Goal: Information Seeking & Learning: Learn about a topic

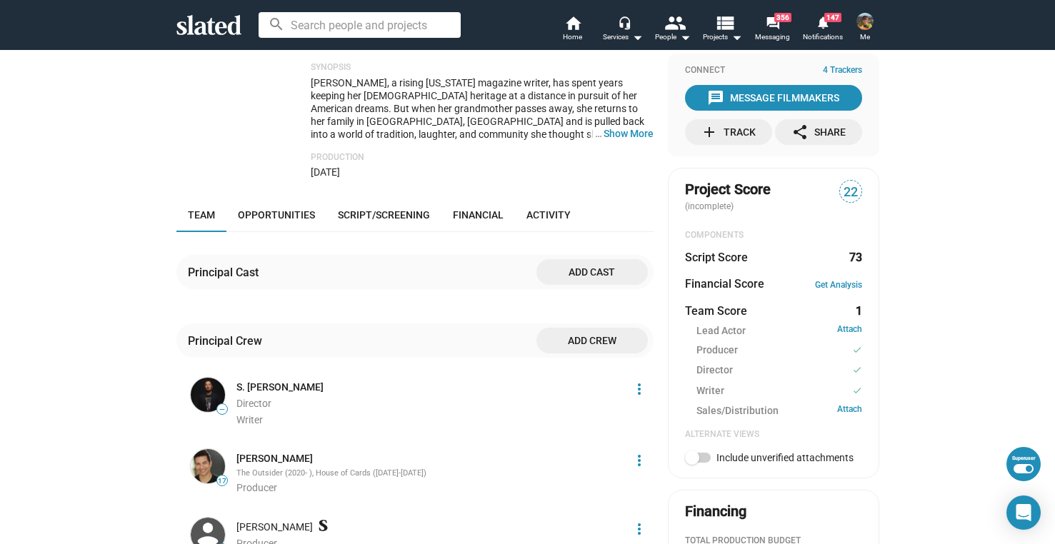
scroll to position [256, 0]
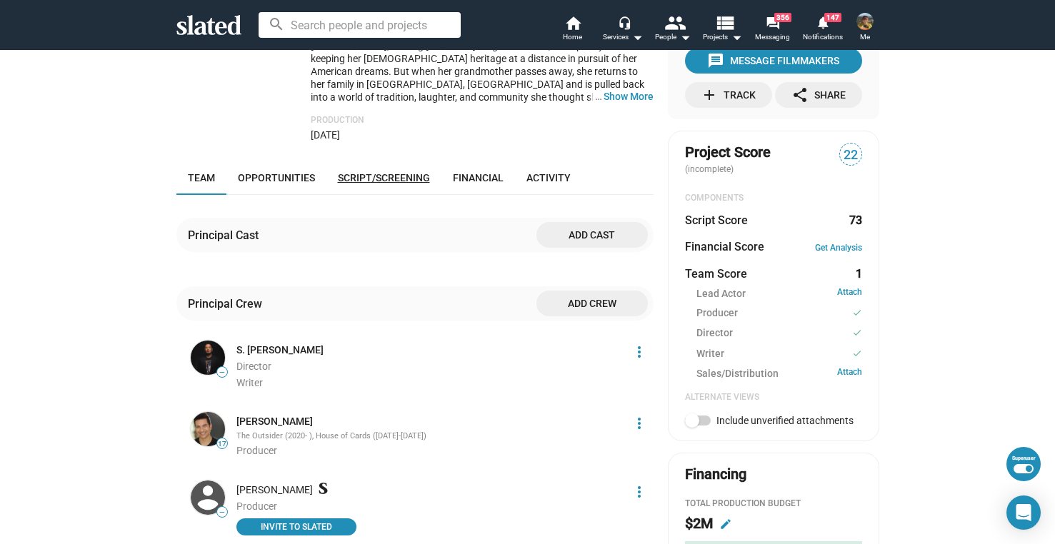
click at [376, 178] on span "Script/Screening" at bounding box center [384, 177] width 92 height 11
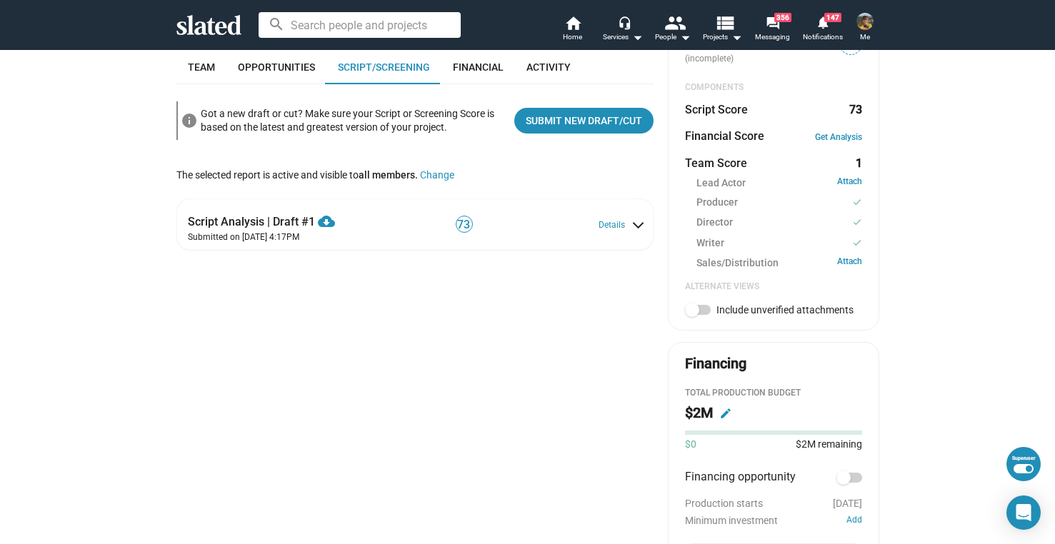
scroll to position [369, 0]
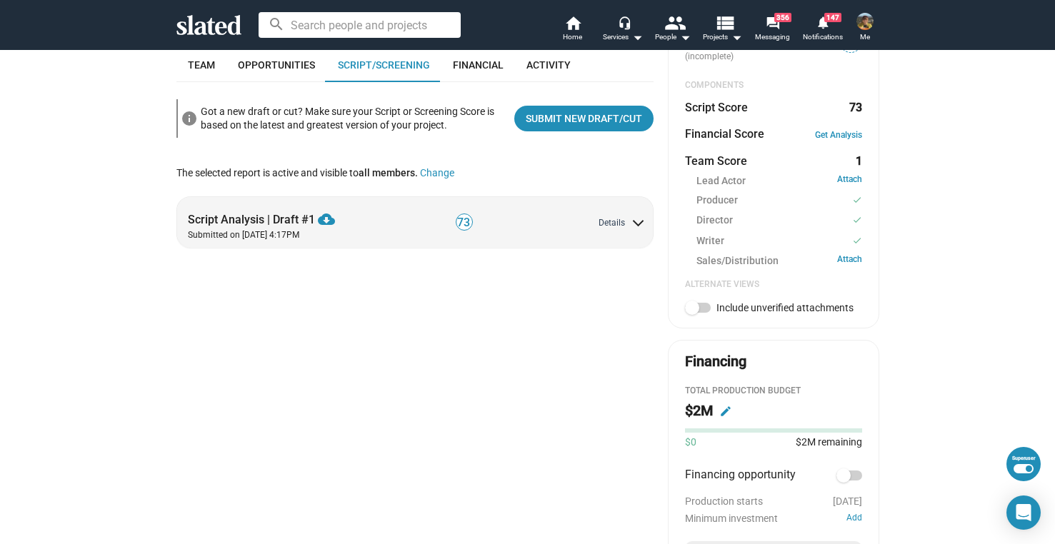
click at [601, 226] on button "Details" at bounding box center [620, 223] width 44 height 11
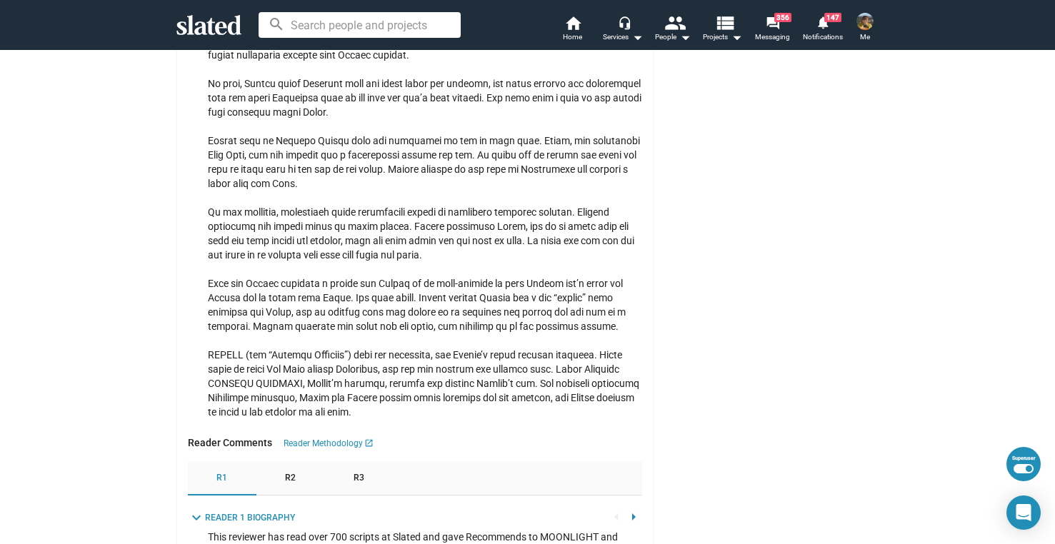
scroll to position [2123, 0]
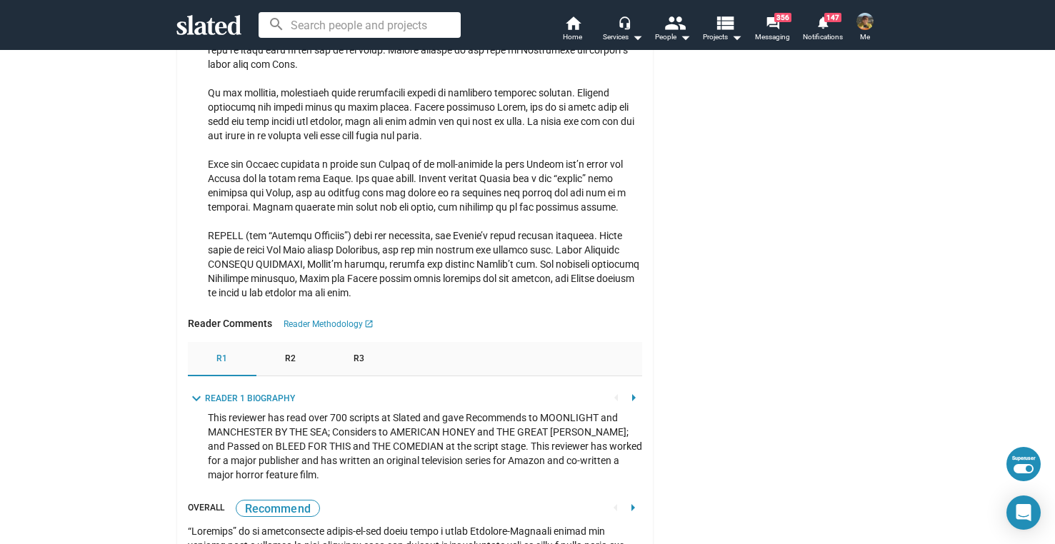
click at [296, 365] on div "R2" at bounding box center [290, 359] width 69 height 34
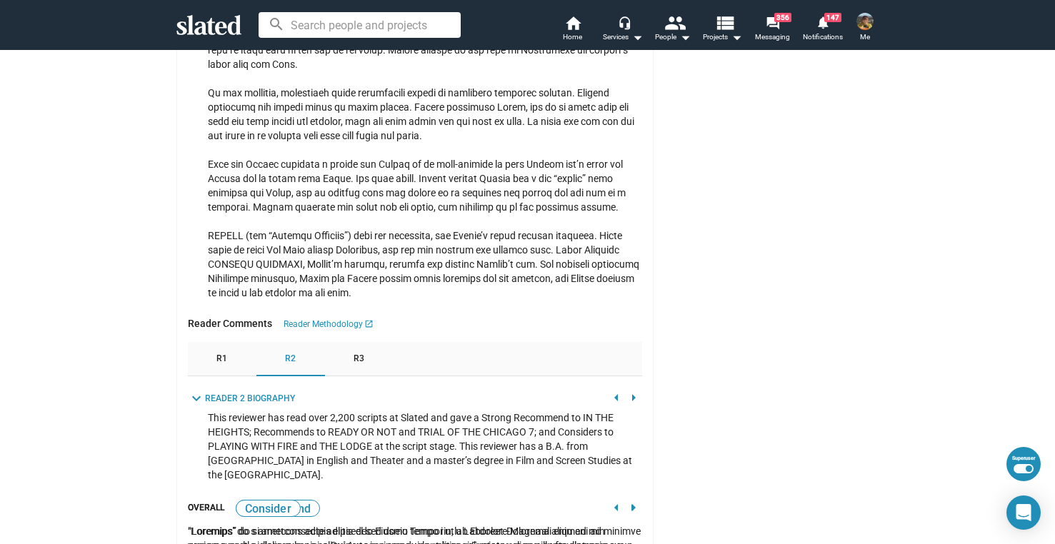
click at [359, 368] on div "R3" at bounding box center [359, 359] width 69 height 34
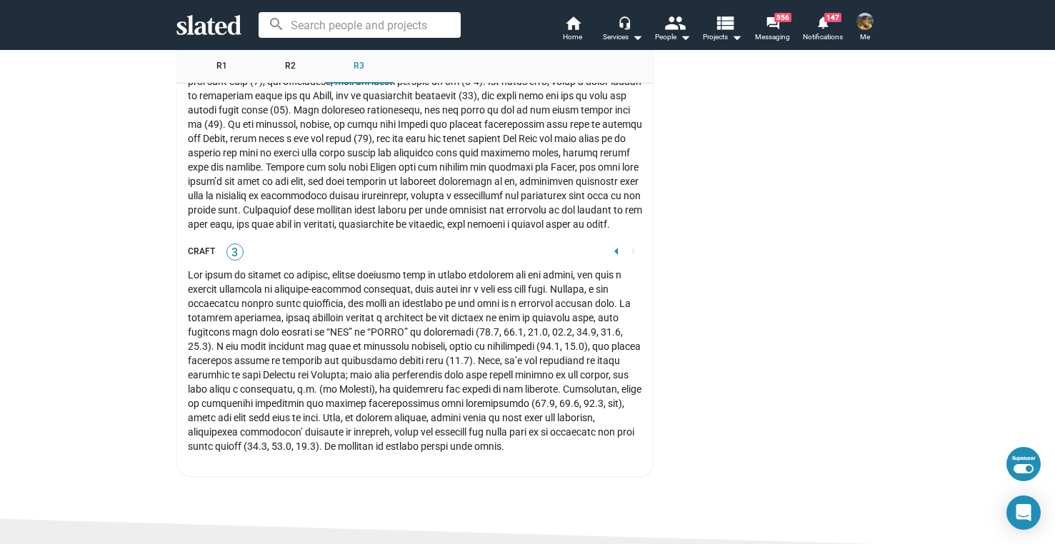
click at [608, 260] on mat-icon "arrow_left" at bounding box center [616, 251] width 17 height 17
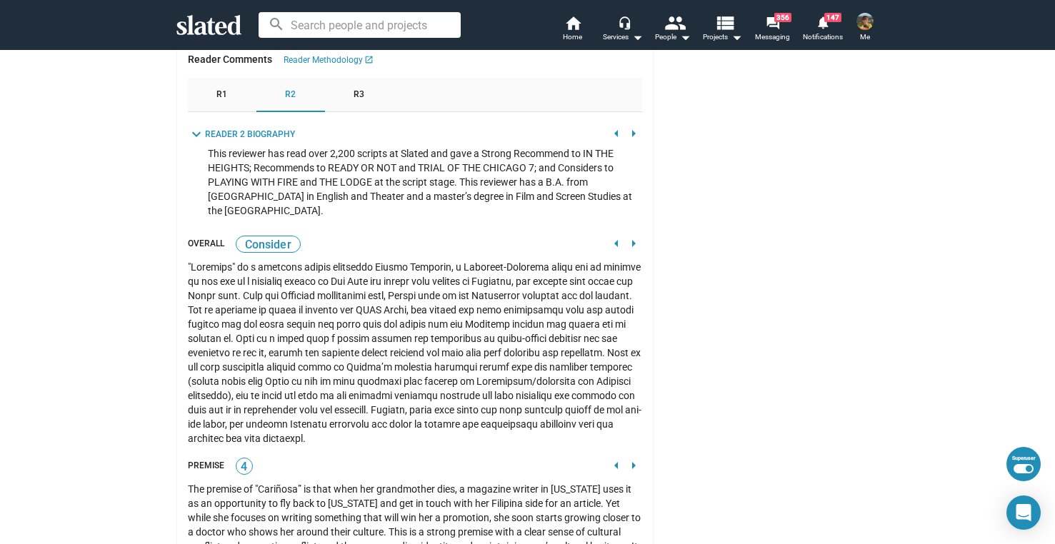
scroll to position [2369, 0]
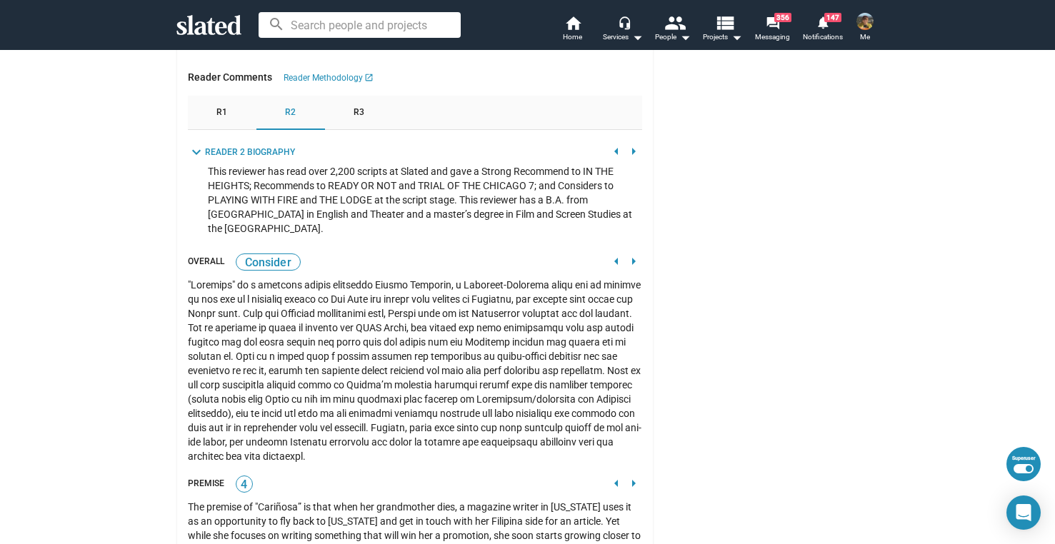
click at [615, 270] on mat-icon "arrow_left" at bounding box center [616, 261] width 17 height 17
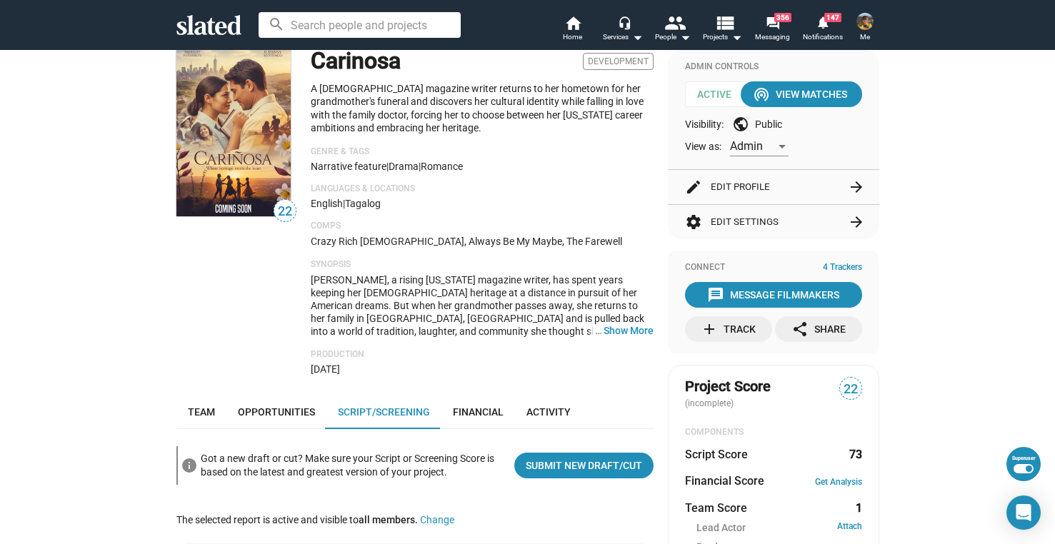
scroll to position [0, 0]
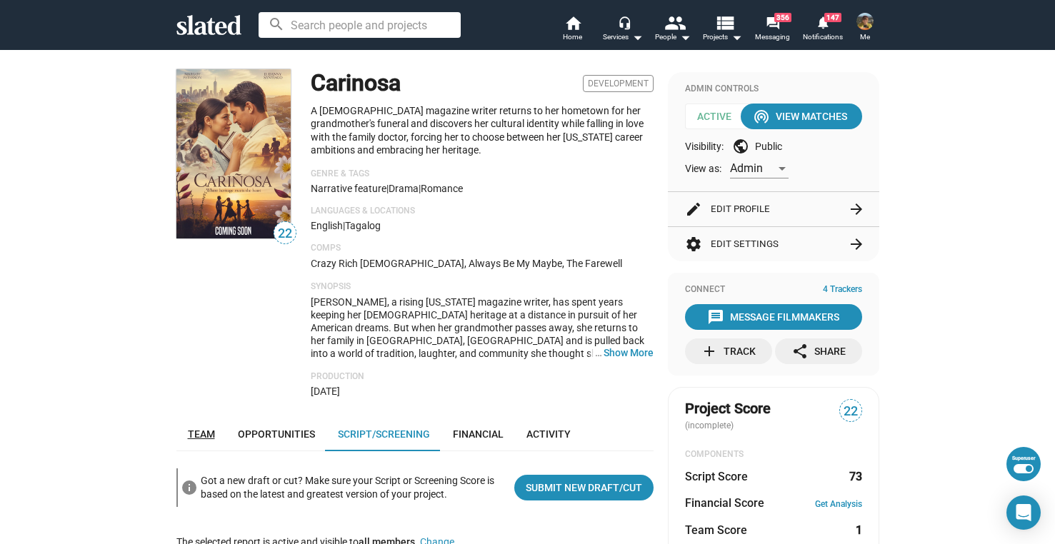
click at [186, 426] on link "Team" at bounding box center [201, 434] width 50 height 34
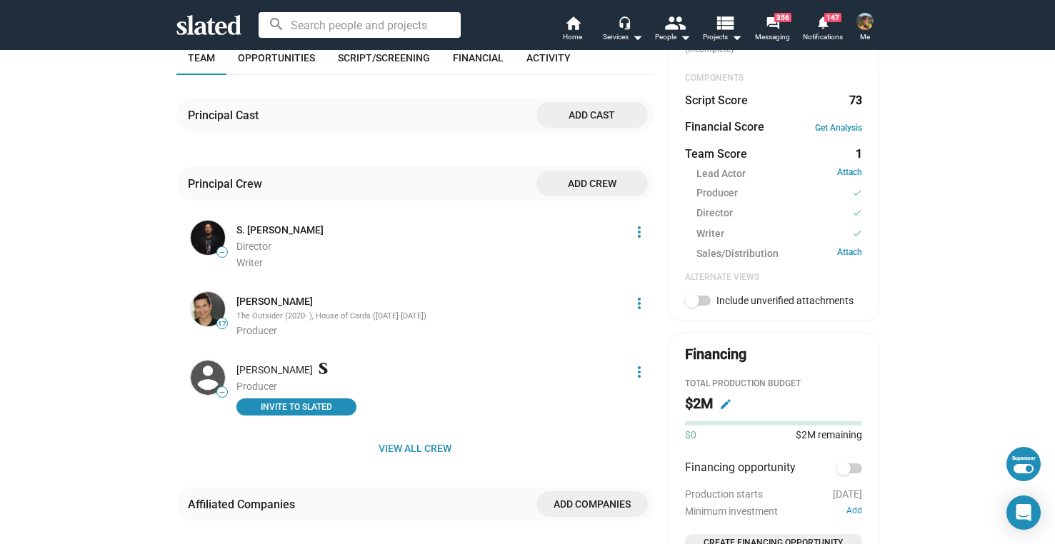
scroll to position [380, 0]
